Goal: Information Seeking & Learning: Learn about a topic

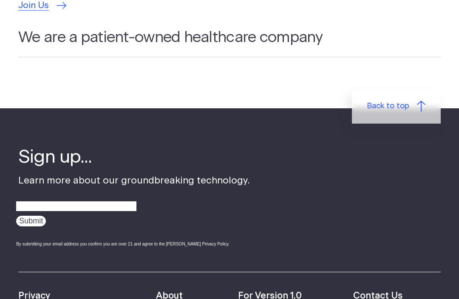
scroll to position [2630, 0]
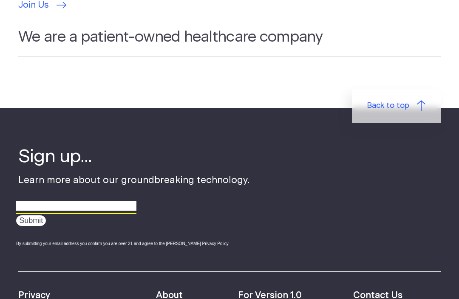
click at [92, 200] on input "email" at bounding box center [76, 206] width 120 height 13
type input "drgrossman2020@gmail.com"
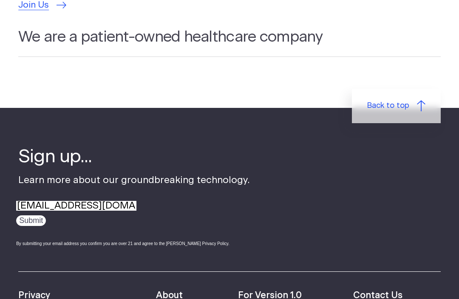
click at [40, 215] on input "Submit" at bounding box center [31, 220] width 30 height 11
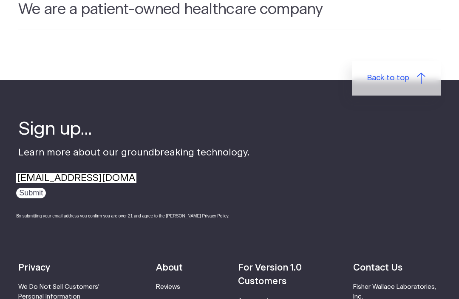
scroll to position [2658, 0]
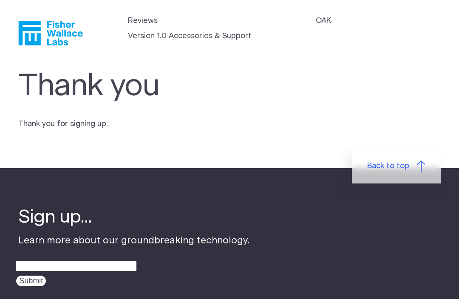
click at [146, 27] on link "Reviews" at bounding box center [143, 20] width 30 height 11
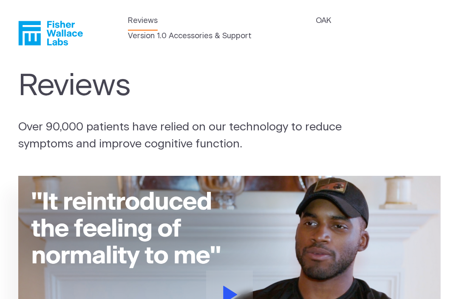
click at [252, 31] on link "Version 1.0 Accessories & Support" at bounding box center [190, 36] width 124 height 11
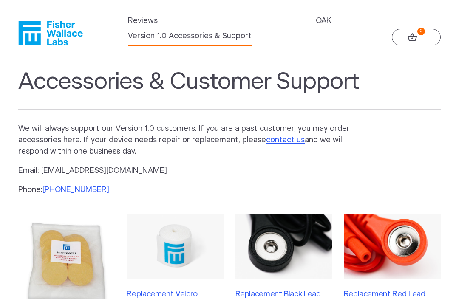
click at [316, 27] on link "OAK" at bounding box center [323, 20] width 15 height 11
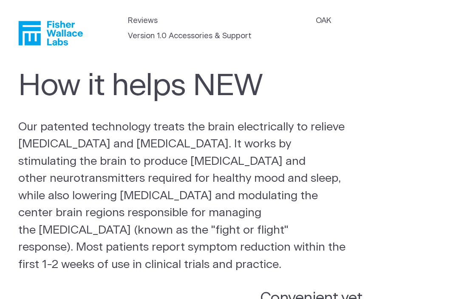
click at [416, 236] on div "How it helps NEW Our patented technology treats the brain electrically to relie…" at bounding box center [229, 170] width 422 height 205
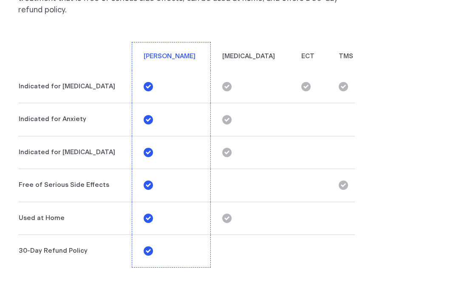
scroll to position [1902, 0]
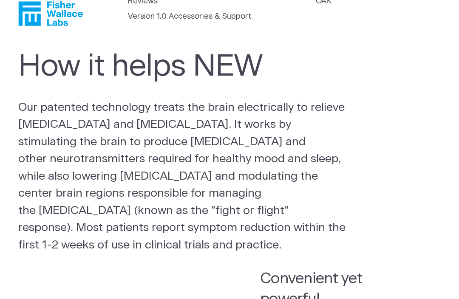
scroll to position [0, 0]
